Goal: Information Seeking & Learning: Stay updated

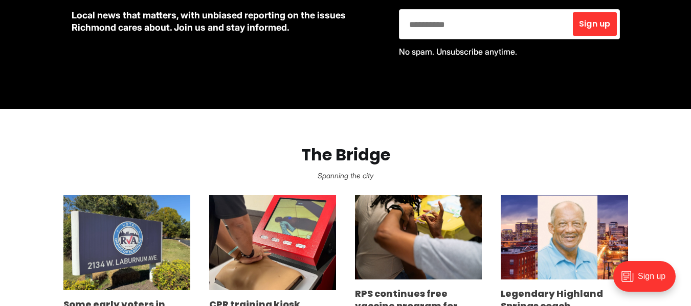
scroll to position [562, 0]
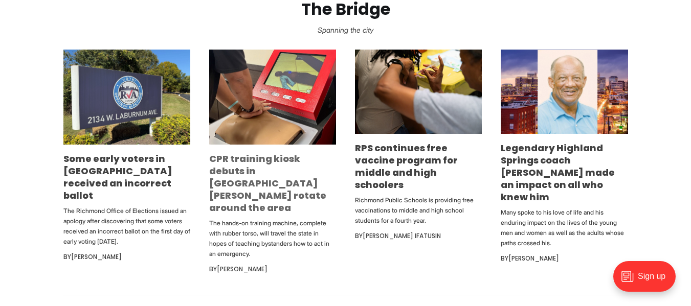
click at [273, 161] on link "CPR training kiosk debuts in [GEOGRAPHIC_DATA][PERSON_NAME] rotate around the a…" at bounding box center [267, 183] width 117 height 62
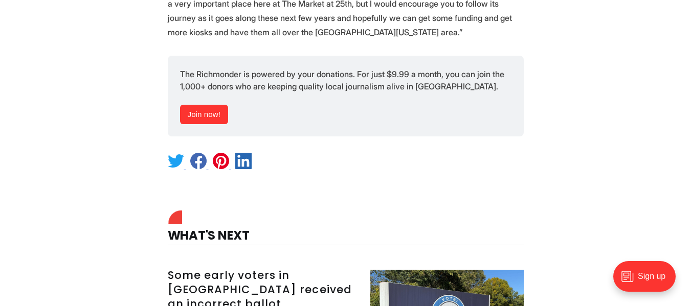
scroll to position [2966, 0]
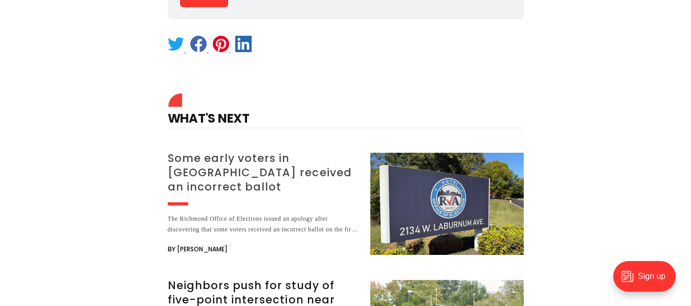
click at [248, 151] on h3 "Some early voters in [GEOGRAPHIC_DATA] received an incorrect ballot" at bounding box center [263, 172] width 190 height 43
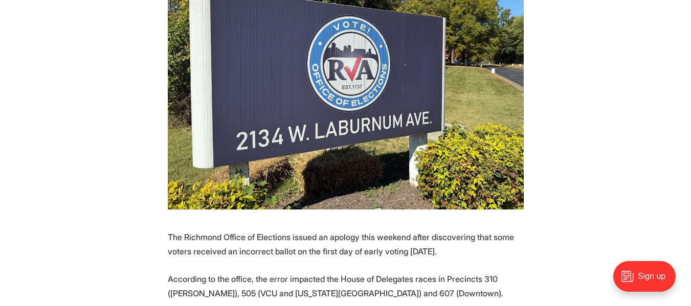
scroll to position [460, 0]
